Goal: Find specific page/section: Find specific page/section

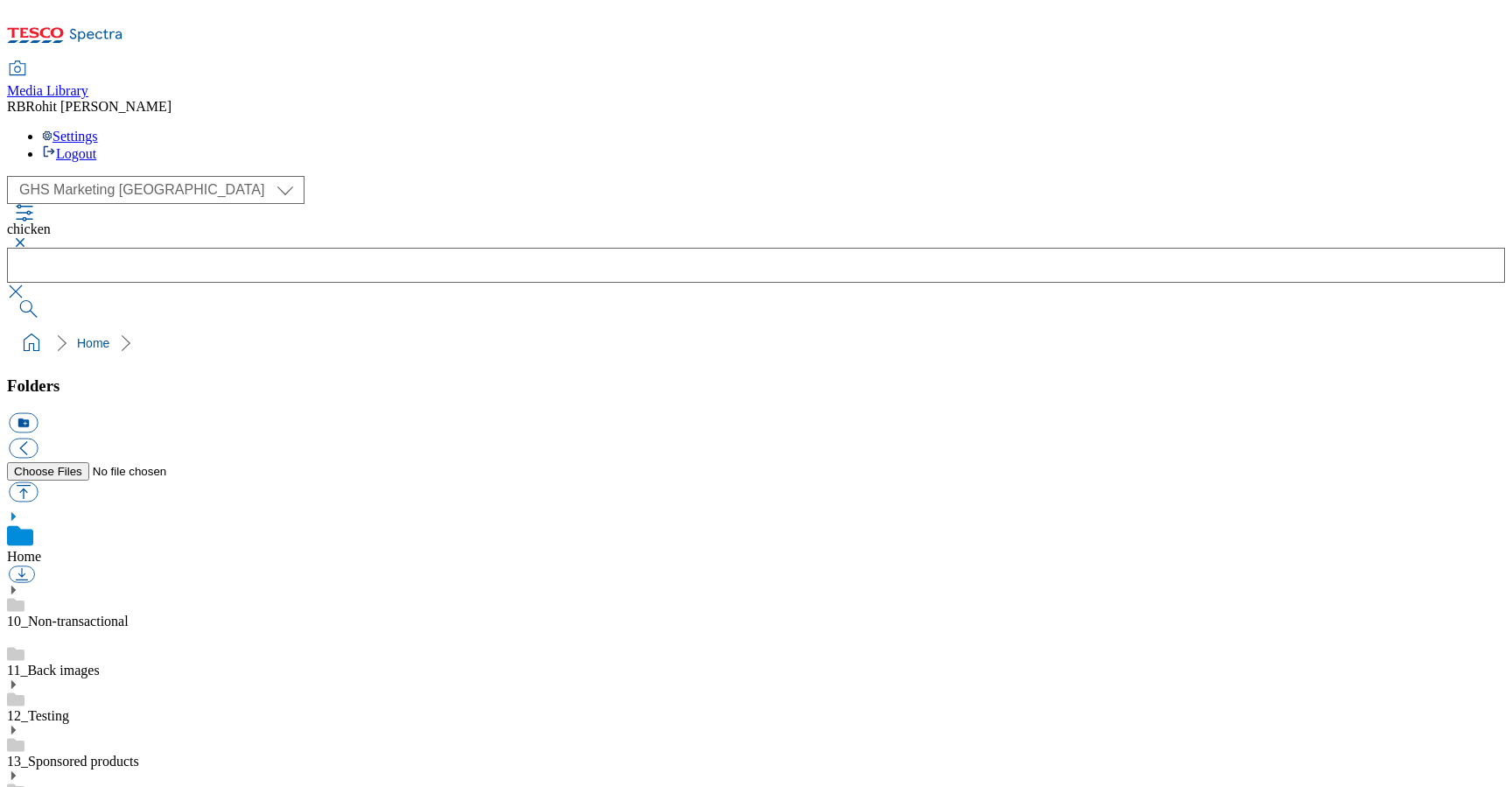
select select "flare-ghs-mktg"
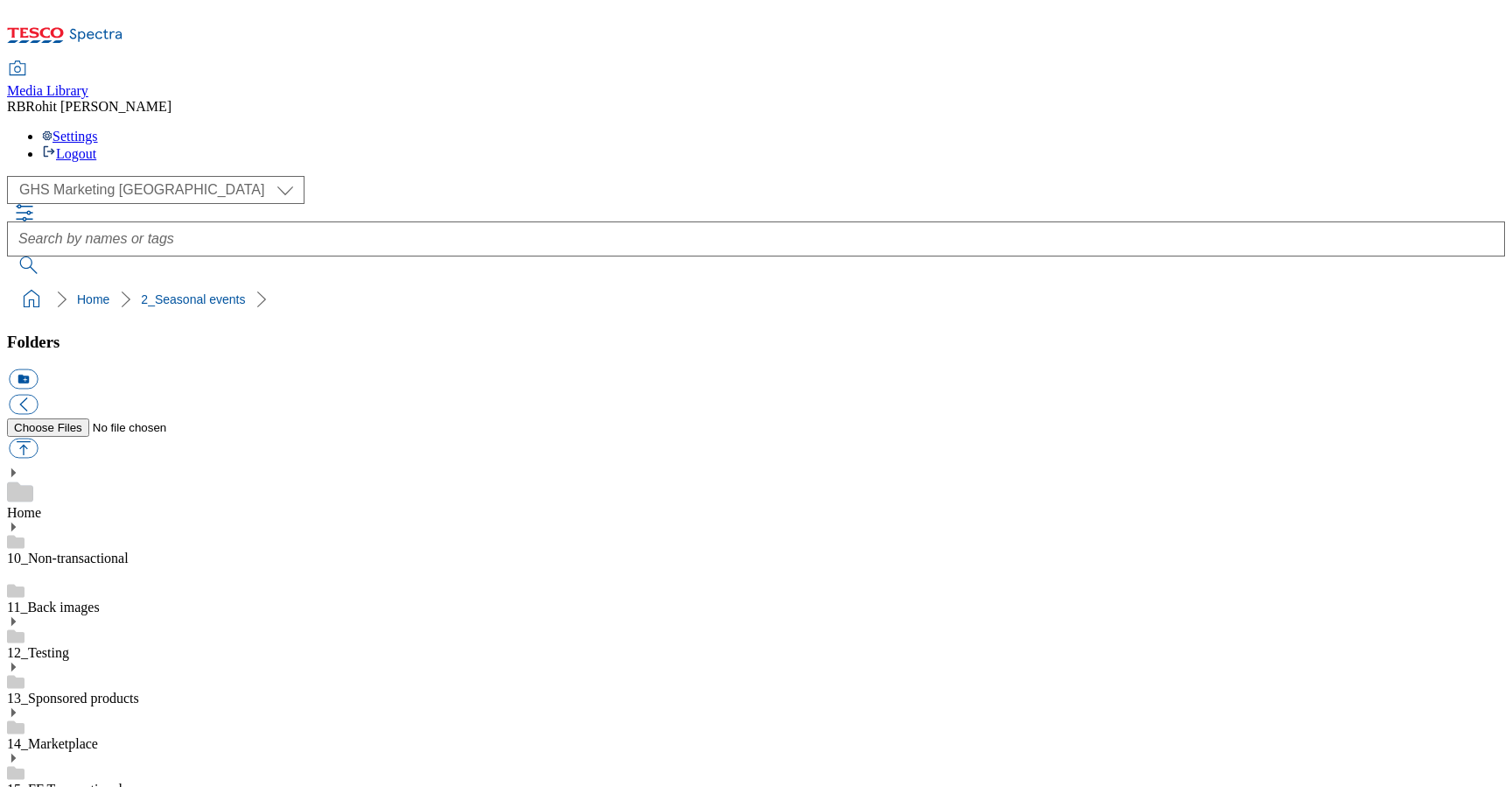
scroll to position [224, 0]
click at [143, 466] on div "Home" at bounding box center [756, 493] width 1498 height 54
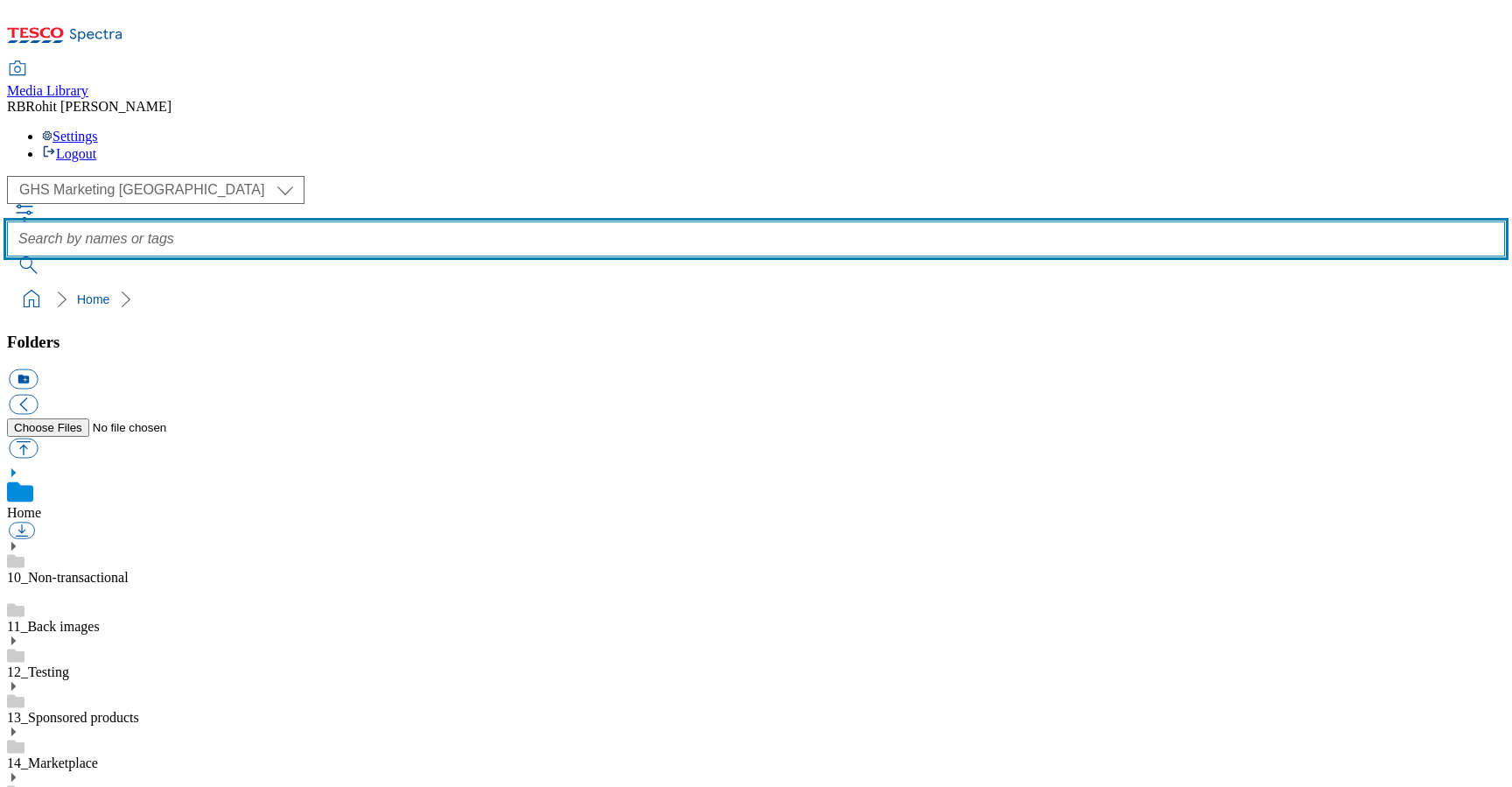
click at [559, 222] on input "text" at bounding box center [756, 239] width 1498 height 35
type input "marketplace"
click at [7, 257] on button "submit" at bounding box center [30, 265] width 45 height 18
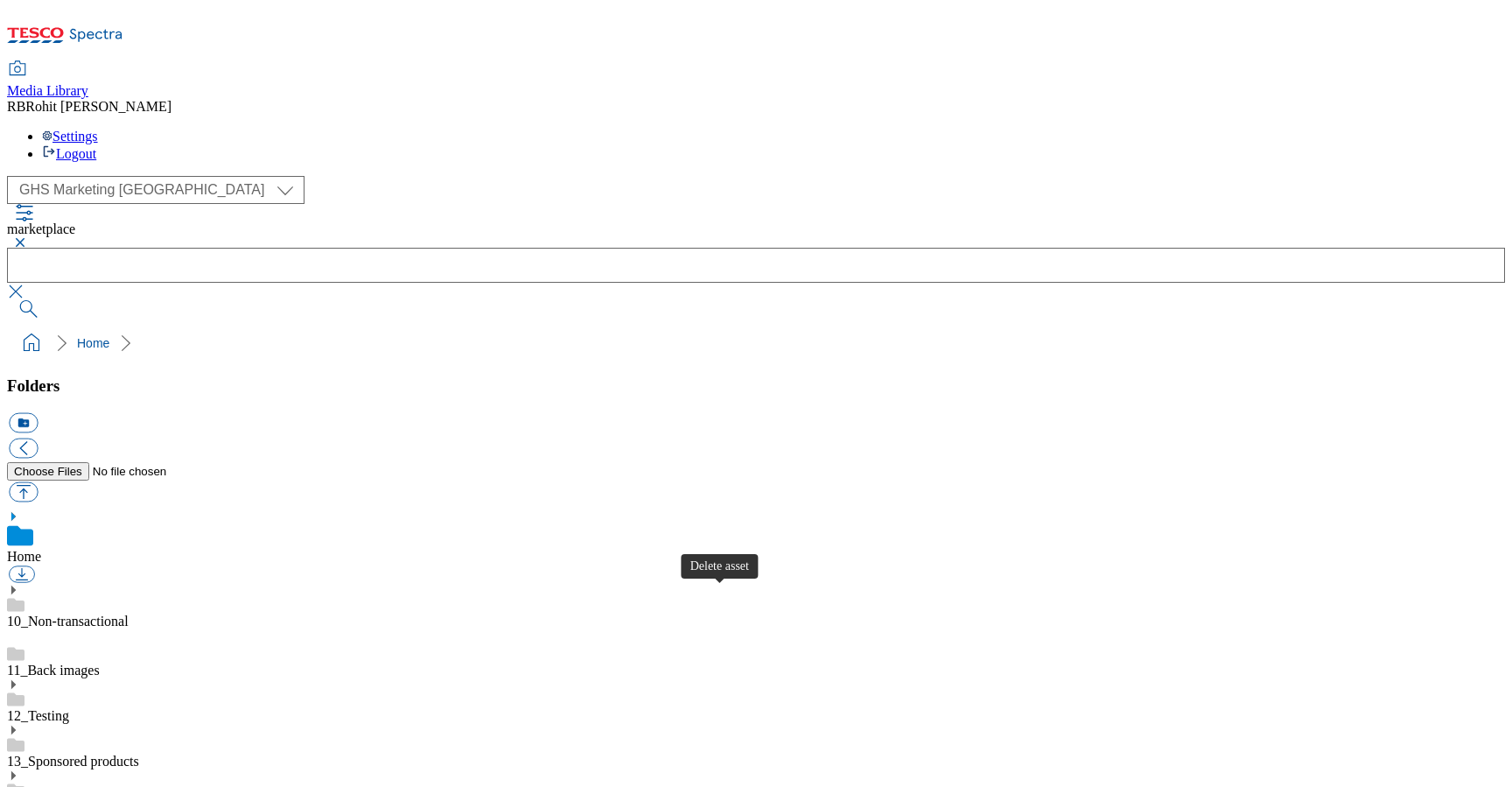
scroll to position [347, 0]
